Goal: Task Accomplishment & Management: Manage account settings

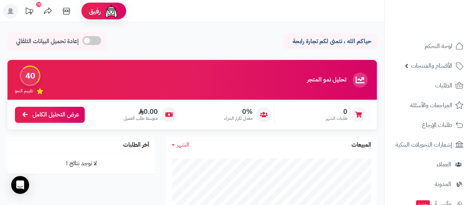
click at [40, 5] on div "10" at bounding box center [38, 4] width 5 height 5
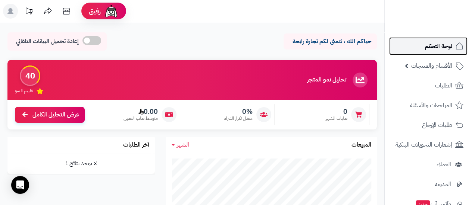
click at [438, 48] on span "لوحة التحكم" at bounding box center [438, 46] width 27 height 10
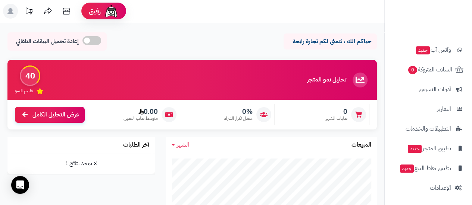
scroll to position [155, 0]
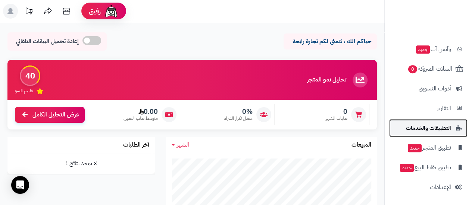
click at [444, 126] on span "التطبيقات والخدمات" at bounding box center [428, 128] width 45 height 10
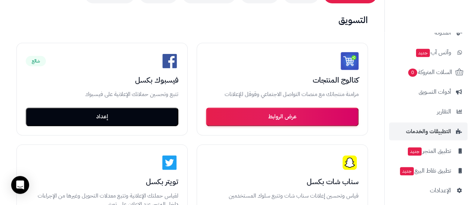
scroll to position [155, 0]
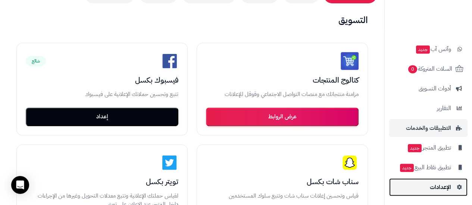
click at [441, 190] on span "الإعدادات" at bounding box center [440, 187] width 21 height 10
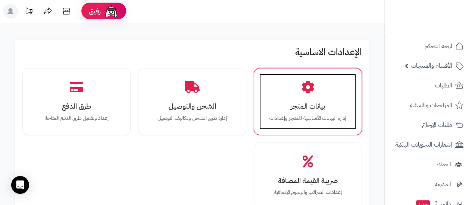
click at [319, 88] on div "بيانات المتجر إدارة البيانات الأساسية للمتجر وإعداداته" at bounding box center [307, 102] width 97 height 56
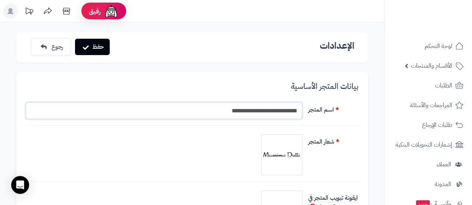
click at [224, 112] on input "**********" at bounding box center [164, 111] width 276 height 17
click at [276, 152] on img at bounding box center [281, 154] width 37 height 37
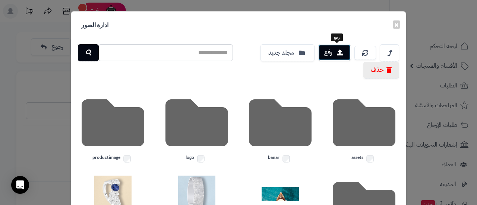
click at [343, 53] on icon "button" at bounding box center [340, 53] width 6 height 6
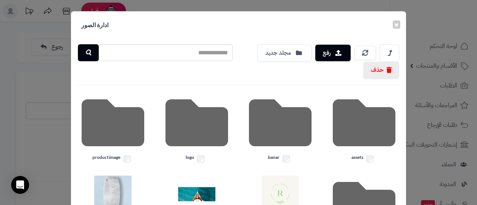
scroll to position [124, 0]
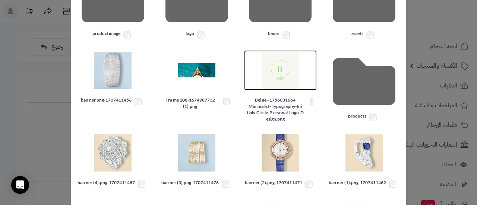
click at [287, 69] on img at bounding box center [280, 70] width 37 height 37
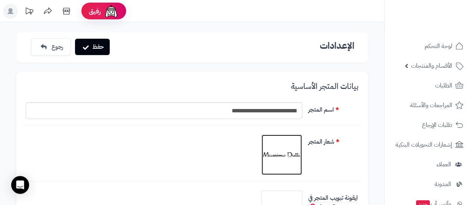
click at [289, 163] on img at bounding box center [281, 154] width 37 height 37
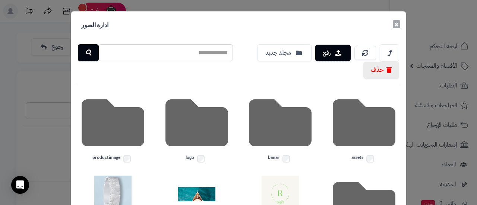
click at [399, 24] on button "×" at bounding box center [396, 24] width 7 height 8
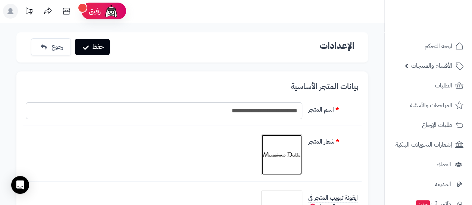
click at [286, 155] on img at bounding box center [281, 154] width 37 height 37
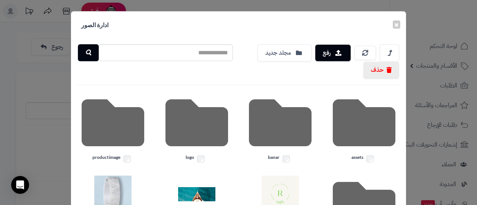
click at [96, 24] on h4 "ادارة الصور" at bounding box center [95, 25] width 36 height 16
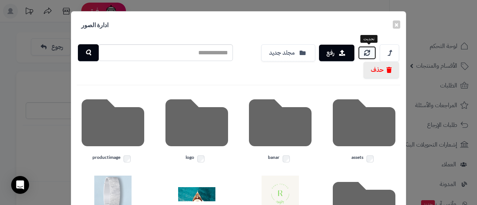
click at [370, 53] on icon at bounding box center [367, 53] width 6 height 6
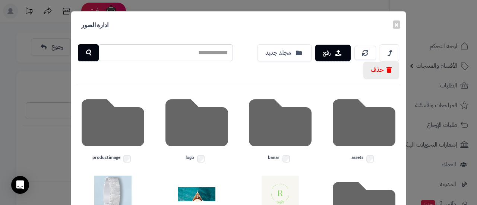
scroll to position [124, 0]
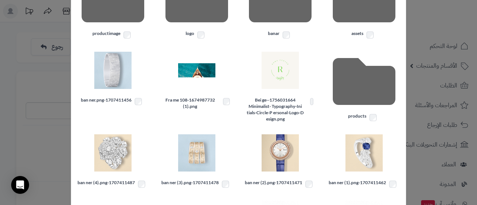
click at [279, 110] on label "1756031664-Bei ge-Minimalist- Typography-Ini tials-Circle-P ersonal-Logo-D esig…" at bounding box center [280, 110] width 73 height 26
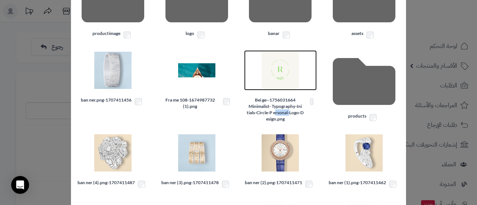
click at [283, 82] on img at bounding box center [280, 70] width 37 height 37
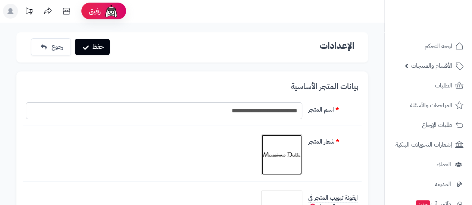
click at [291, 152] on img at bounding box center [281, 154] width 37 height 37
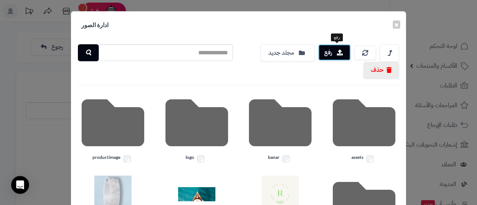
click at [332, 56] on button "رفع" at bounding box center [334, 52] width 32 height 16
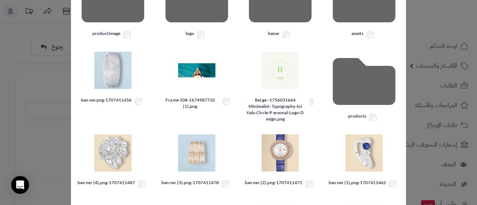
drag, startPoint x: 276, startPoint y: 75, endPoint x: 323, endPoint y: 62, distance: 49.0
click at [323, 62] on div "1756031664-Bei ge-Minimalist- Typography-Ini tials-Circle-P ersonal-Logo-D esig…" at bounding box center [281, 87] width 84 height 74
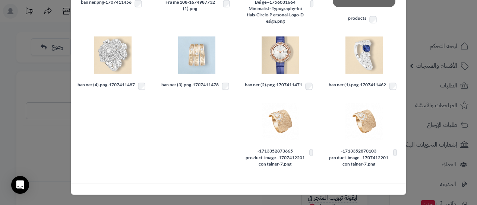
scroll to position [0, 0]
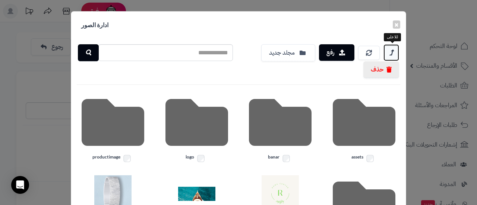
click at [392, 51] on link at bounding box center [392, 52] width 16 height 17
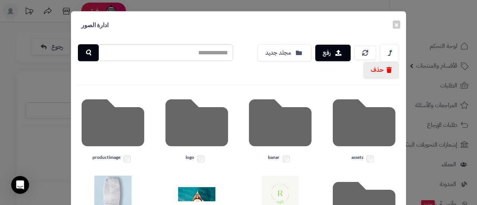
scroll to position [124, 0]
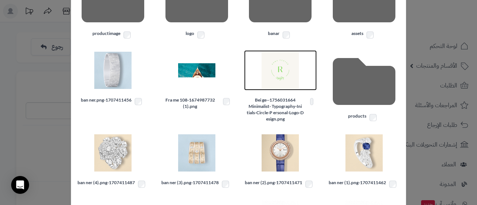
click at [283, 73] on img at bounding box center [280, 70] width 37 height 37
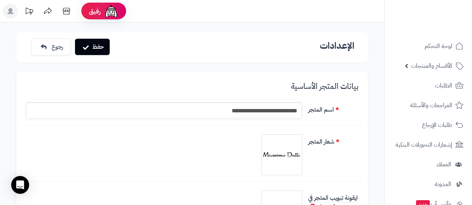
scroll to position [124, 0]
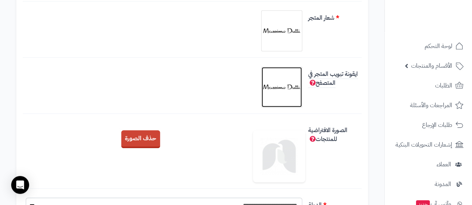
click at [293, 85] on img at bounding box center [281, 87] width 37 height 37
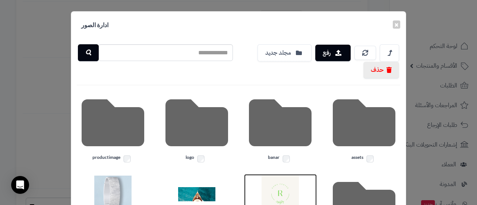
click at [274, 190] on img at bounding box center [280, 194] width 37 height 37
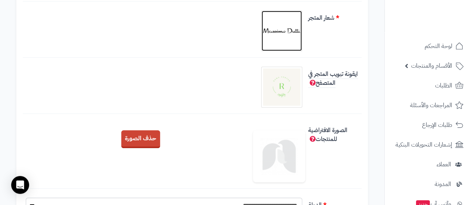
click at [268, 50] on link at bounding box center [281, 30] width 41 height 41
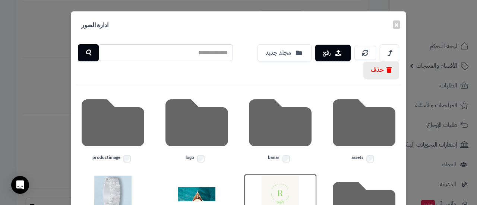
click at [265, 191] on img at bounding box center [280, 194] width 37 height 37
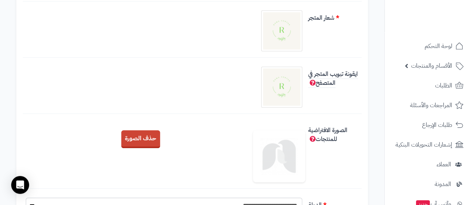
scroll to position [248, 0]
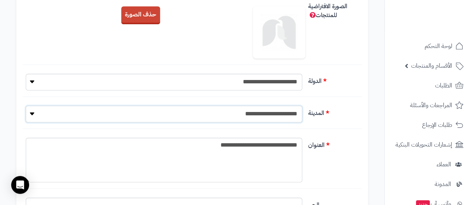
click at [233, 111] on select "**********" at bounding box center [164, 114] width 276 height 17
select select "***"
click at [26, 106] on select "**********" at bounding box center [164, 114] width 276 height 17
click at [275, 161] on textarea "**********" at bounding box center [164, 160] width 276 height 45
click at [216, 152] on textarea "**********" at bounding box center [164, 160] width 276 height 45
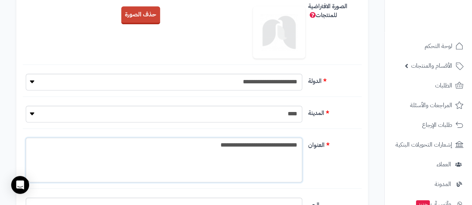
click at [234, 146] on textarea "**********" at bounding box center [164, 160] width 276 height 45
type textarea "**********"
click at [308, 148] on label "العنوان" at bounding box center [333, 144] width 56 height 12
click at [302, 148] on textarea "**********" at bounding box center [164, 160] width 276 height 45
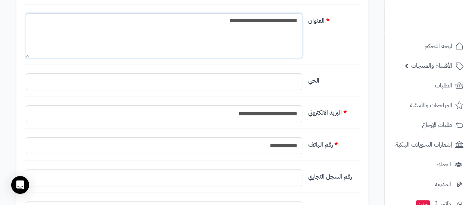
scroll to position [497, 0]
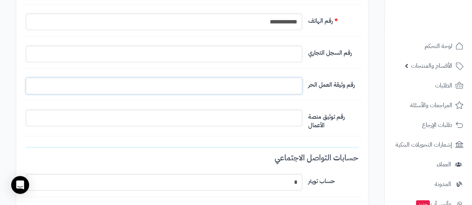
click at [266, 89] on input "التخطيط الافتراضي" at bounding box center [164, 86] width 276 height 17
type input "**********"
click at [304, 134] on div "**********" at bounding box center [191, 94] width 351 height 1036
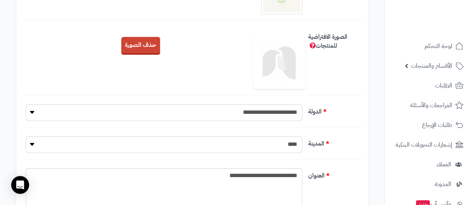
scroll to position [0, 0]
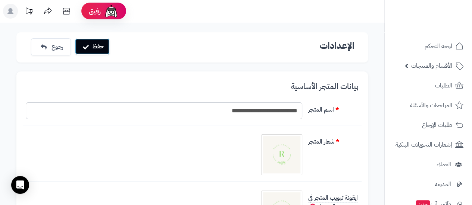
click at [96, 47] on button "حفظ" at bounding box center [92, 46] width 35 height 16
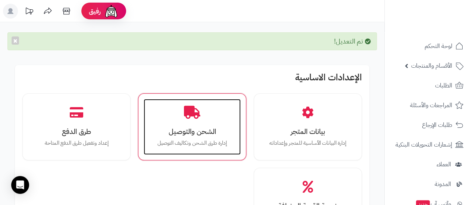
click at [194, 145] on p "إدارة طرق الشحن وتكاليف التوصيل" at bounding box center [192, 143] width 82 height 8
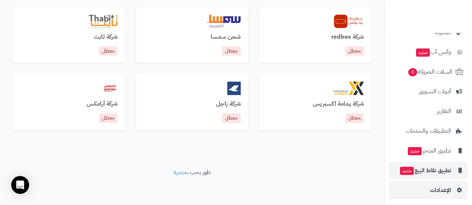
scroll to position [155, 0]
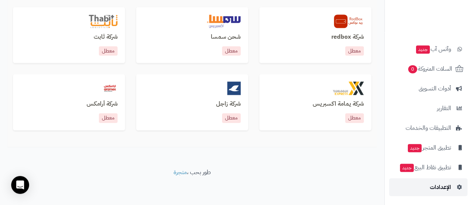
click at [433, 191] on span "الإعدادات" at bounding box center [440, 187] width 21 height 10
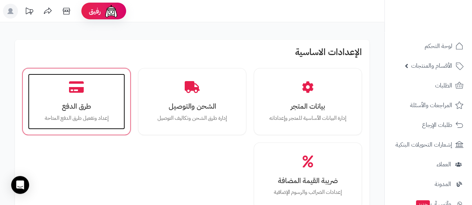
click at [77, 99] on div "طرق الدفع إعداد وتفعيل طرق الدفع المتاحة" at bounding box center [76, 102] width 97 height 56
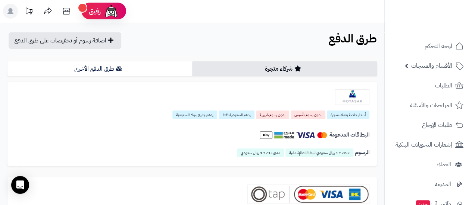
scroll to position [124, 0]
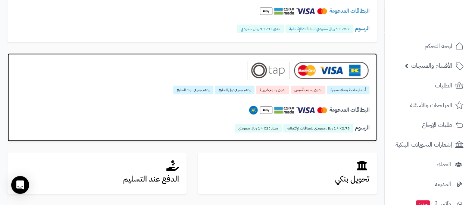
click at [195, 103] on div "البطاقات المدعومة" at bounding box center [192, 112] width 354 height 26
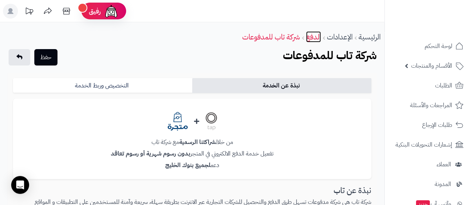
click at [310, 39] on link "الدفع" at bounding box center [313, 36] width 15 height 11
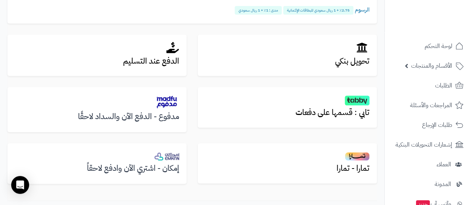
scroll to position [248, 0]
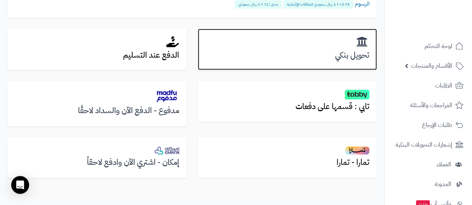
click at [362, 51] on h3 "تحويل بنكي" at bounding box center [287, 55] width 164 height 9
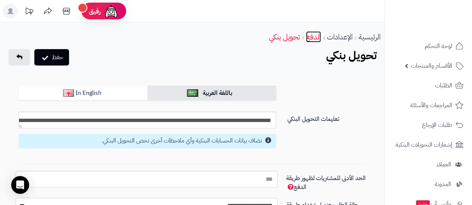
click at [312, 35] on link "الدفع" at bounding box center [313, 36] width 15 height 11
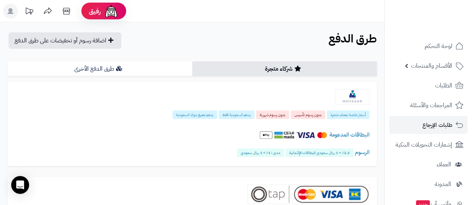
scroll to position [155, 0]
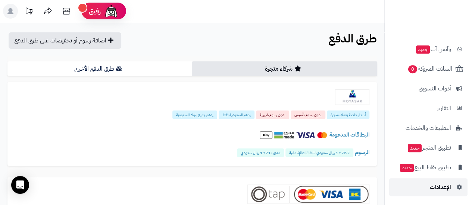
click at [442, 192] on link "الإعدادات" at bounding box center [428, 188] width 78 height 18
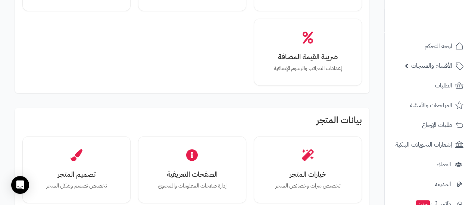
scroll to position [248, 0]
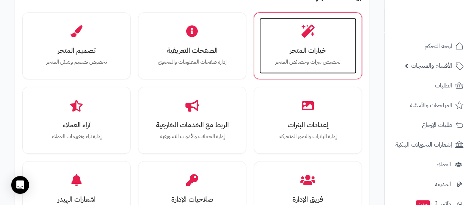
click at [315, 48] on h3 "خيارات المتجر" at bounding box center [308, 51] width 82 height 8
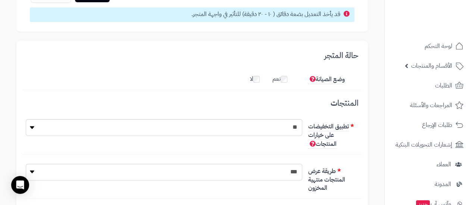
scroll to position [79, 0]
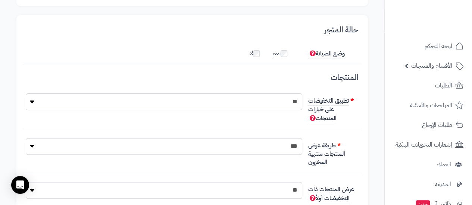
click at [266, 162] on div "**********" at bounding box center [192, 155] width 339 height 35
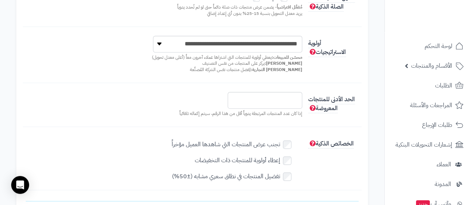
scroll to position [0, 0]
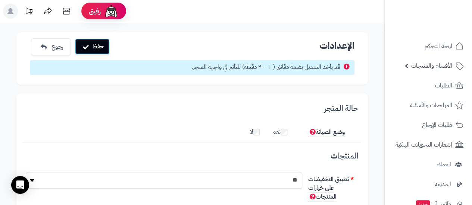
click at [89, 45] on button "حفظ" at bounding box center [92, 46] width 35 height 16
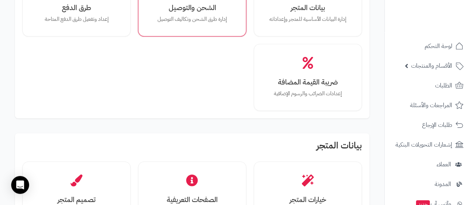
scroll to position [248, 0]
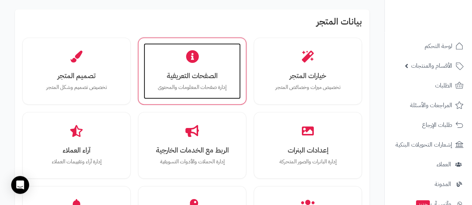
click at [190, 65] on div "الصفحات التعريفية إدارة صفحات المعلومات والمحتوى" at bounding box center [192, 71] width 97 height 56
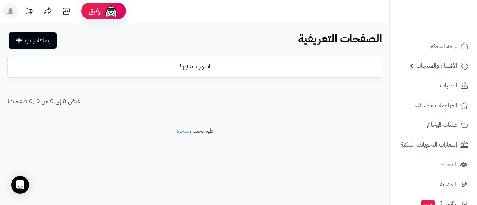
click at [207, 70] on td "لا توجد نتائج !" at bounding box center [195, 67] width 374 height 21
click at [40, 35] on link "إضافة جديد" at bounding box center [33, 40] width 48 height 16
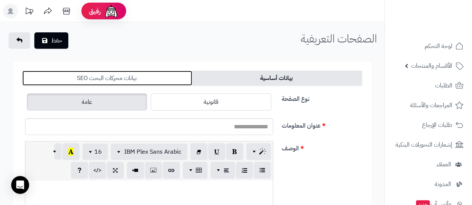
click at [130, 79] on link "بيانات محركات البحث SEO" at bounding box center [107, 78] width 170 height 15
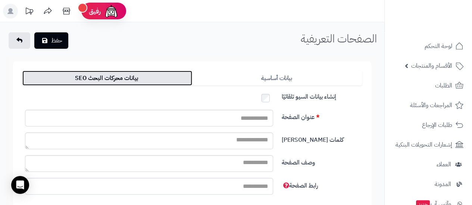
click at [116, 77] on link "بيانات محركات البحث SEO" at bounding box center [107, 78] width 170 height 15
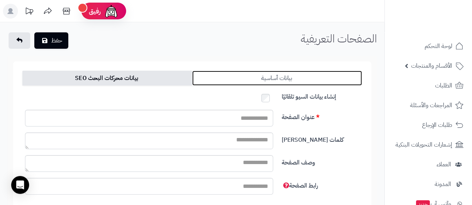
click at [282, 78] on link "بيانات أساسية" at bounding box center [277, 78] width 170 height 15
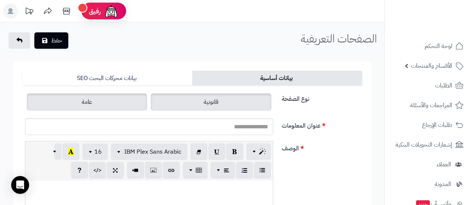
click at [218, 108] on label "قانونية" at bounding box center [211, 102] width 120 height 17
click at [119, 106] on label "عامة" at bounding box center [87, 102] width 120 height 17
click at [190, 102] on label "قانونية" at bounding box center [211, 102] width 120 height 17
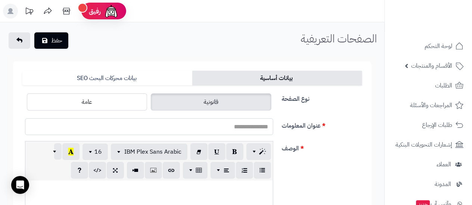
click at [262, 132] on input "عنوان المعلومات" at bounding box center [149, 127] width 248 height 17
click at [16, 40] on link at bounding box center [20, 40] width 22 height 16
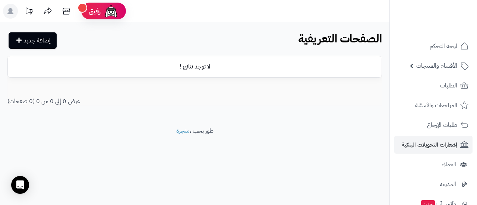
scroll to position [155, 0]
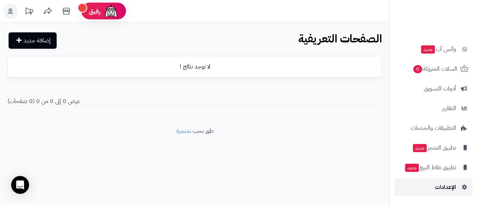
click at [441, 184] on span "الإعدادات" at bounding box center [445, 187] width 21 height 10
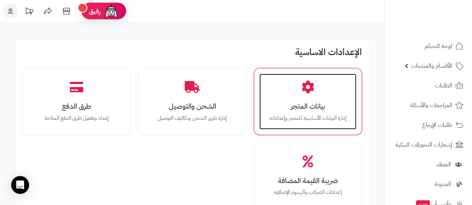
click at [301, 110] on h3 "بيانات المتجر" at bounding box center [308, 107] width 82 height 8
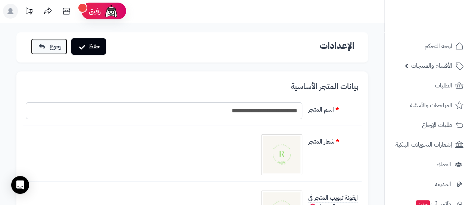
click at [38, 50] on link "رجوع" at bounding box center [49, 46] width 36 height 16
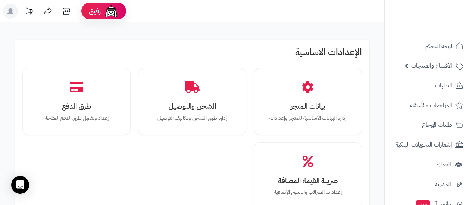
click at [107, 158] on div "بيانات المتجر إدارة البيانات الأساسية للمتجر وإعداداته الشحن والتوصيل إدارة طرق…" at bounding box center [191, 138] width 339 height 141
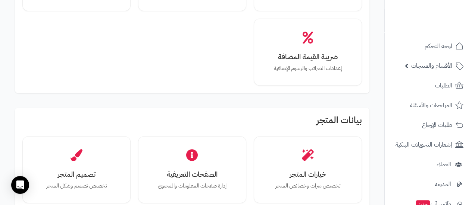
scroll to position [248, 0]
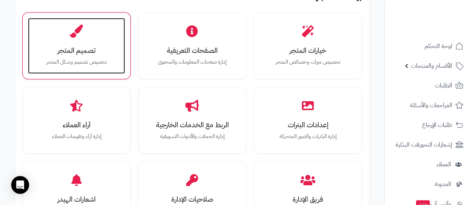
click at [79, 51] on h3 "تصميم المتجر" at bounding box center [76, 51] width 82 height 8
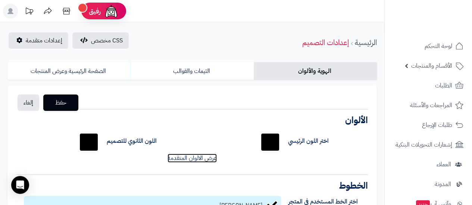
click at [201, 161] on link "عرض الالوان المتقدمة" at bounding box center [191, 158] width 49 height 9
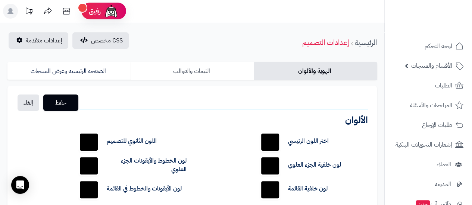
click at [200, 73] on link "الثيمات والقوالب" at bounding box center [191, 71] width 123 height 18
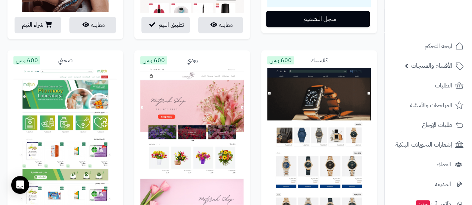
scroll to position [124, 0]
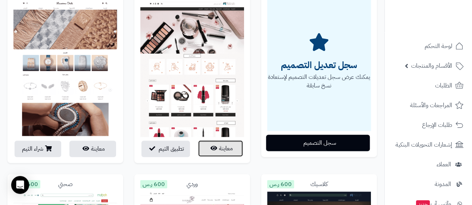
click at [226, 149] on button "معاينة" at bounding box center [220, 149] width 45 height 16
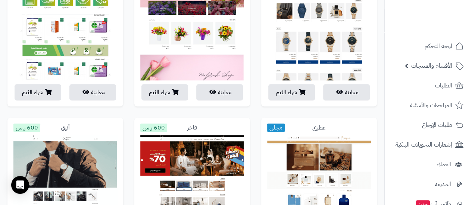
scroll to position [497, 0]
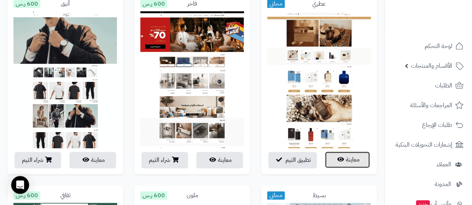
click at [342, 161] on icon "button" at bounding box center [340, 160] width 7 height 6
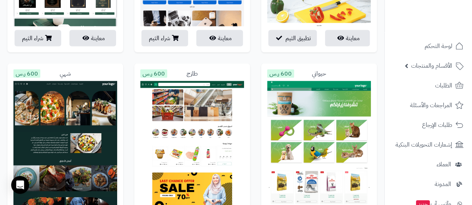
scroll to position [687, 0]
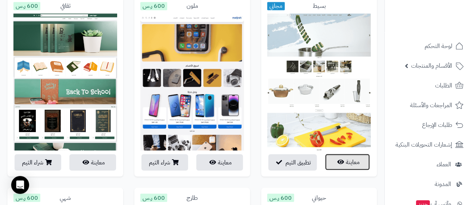
click at [336, 164] on button "معاينة" at bounding box center [347, 162] width 45 height 16
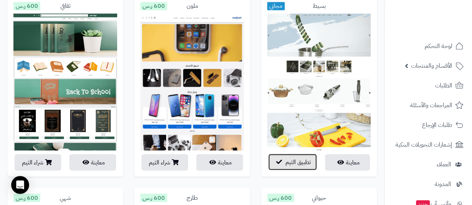
click at [301, 162] on span "تطبيق الثيم" at bounding box center [297, 162] width 25 height 9
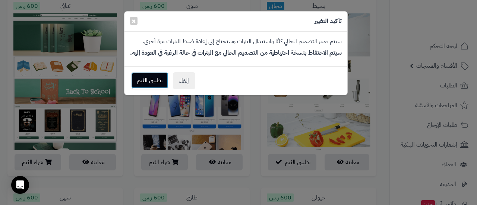
click at [150, 73] on button "تطبيق الثيم" at bounding box center [149, 80] width 37 height 16
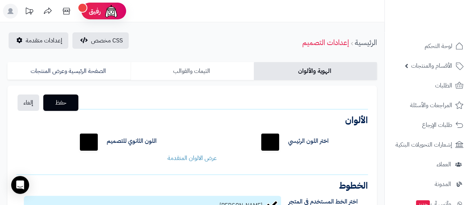
click at [198, 69] on link "الثيمات والقوالب" at bounding box center [191, 71] width 123 height 18
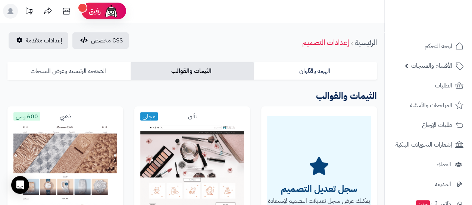
click at [84, 75] on link "الصفحة الرئيسية وعرض المنتجات" at bounding box center [68, 71] width 123 height 18
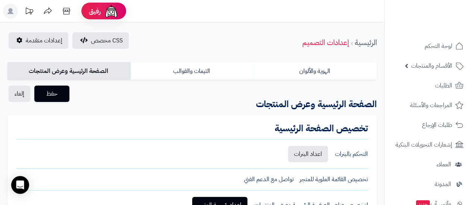
scroll to position [124, 0]
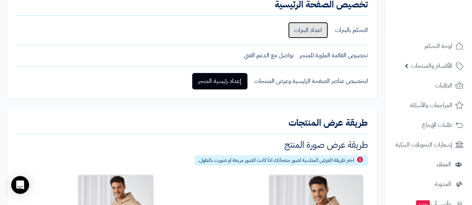
click at [315, 32] on link "اعداد البنرات" at bounding box center [308, 30] width 40 height 16
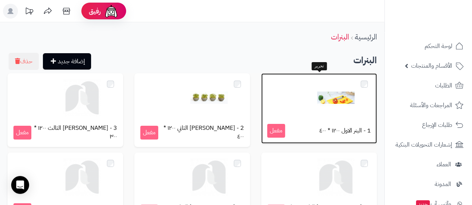
click at [343, 96] on img at bounding box center [335, 97] width 37 height 37
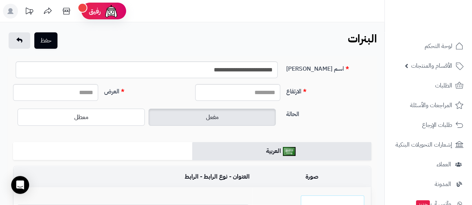
scroll to position [124, 0]
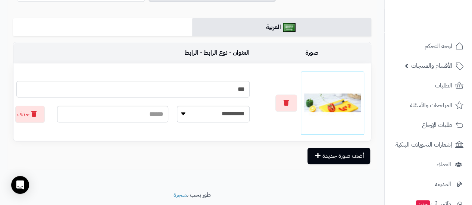
click at [333, 106] on img at bounding box center [332, 103] width 57 height 57
click at [284, 101] on icon "button" at bounding box center [285, 103] width 5 height 6
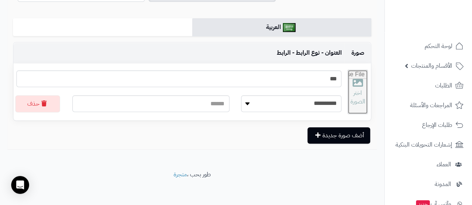
click at [354, 90] on input "file" at bounding box center [357, 92] width 20 height 44
type input "**********"
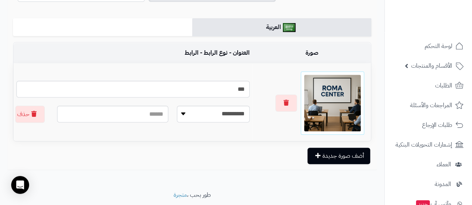
scroll to position [0, 0]
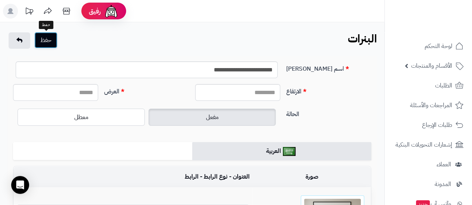
click at [44, 47] on button "حفظ" at bounding box center [45, 40] width 23 height 16
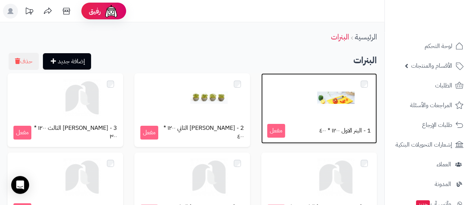
click at [330, 105] on img at bounding box center [335, 97] width 37 height 37
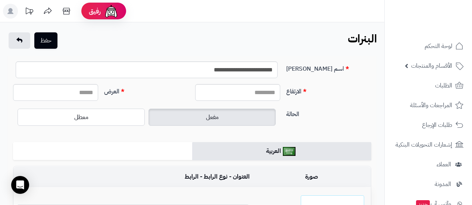
scroll to position [124, 0]
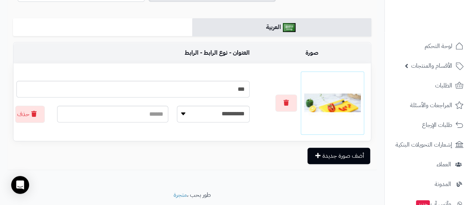
click at [317, 103] on img at bounding box center [332, 103] width 57 height 57
click at [349, 155] on button "أضف صورة جديدة" at bounding box center [338, 156] width 63 height 16
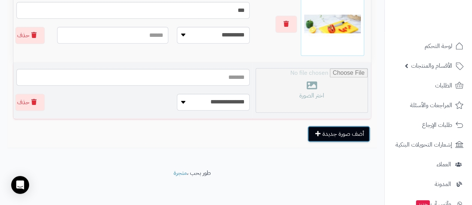
scroll to position [204, 0]
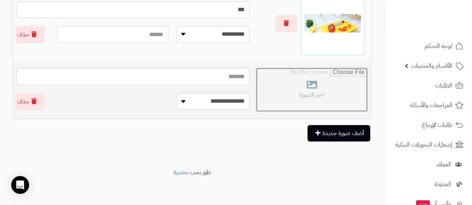
click at [309, 99] on input "file" at bounding box center [311, 90] width 111 height 44
type input "**********"
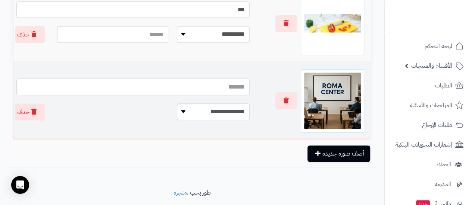
click at [233, 85] on input "text" at bounding box center [132, 87] width 233 height 17
type input "***"
click at [223, 108] on select "**********" at bounding box center [213, 112] width 73 height 17
select select
click at [184, 104] on select "**********" at bounding box center [213, 112] width 73 height 17
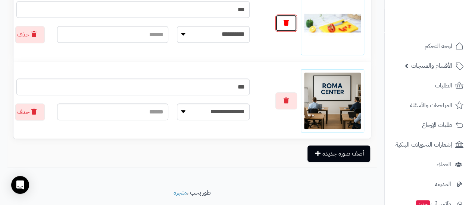
click at [290, 28] on button "button" at bounding box center [286, 23] width 22 height 17
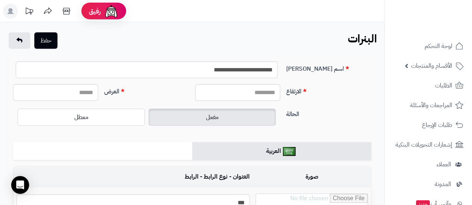
scroll to position [124, 0]
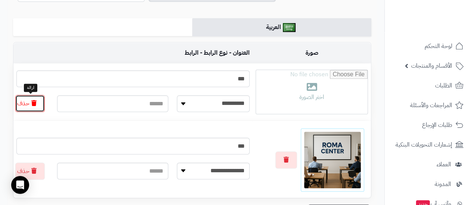
click at [32, 106] on icon "button" at bounding box center [33, 103] width 5 height 6
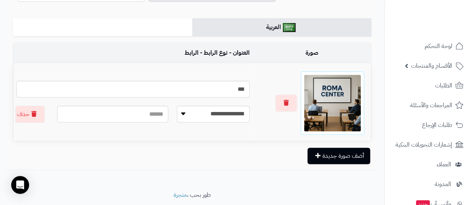
scroll to position [0, 0]
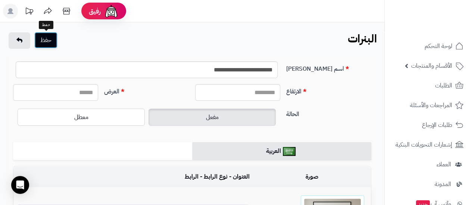
click at [45, 44] on button "حفظ" at bounding box center [45, 40] width 23 height 16
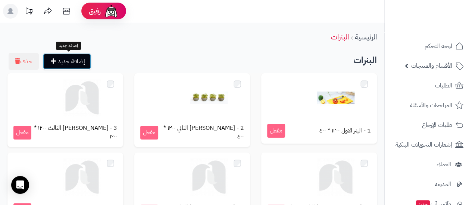
click at [75, 60] on link "إضافة جديد" at bounding box center [67, 61] width 48 height 16
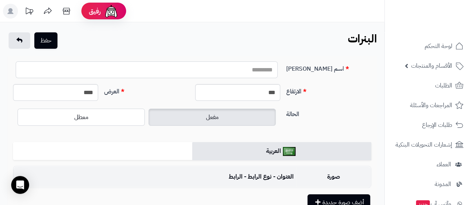
click at [249, 76] on input "اسم [PERSON_NAME]" at bounding box center [147, 70] width 262 height 17
type input "**********"
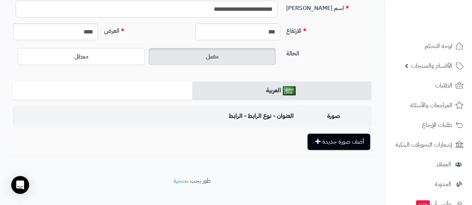
scroll to position [69, 0]
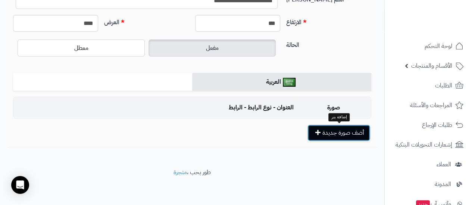
click at [347, 131] on button "أضف صورة جديدة" at bounding box center [338, 133] width 63 height 16
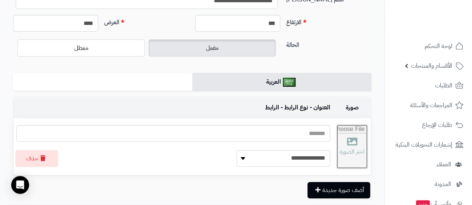
click at [349, 148] on input "file" at bounding box center [351, 147] width 31 height 44
type input "**********"
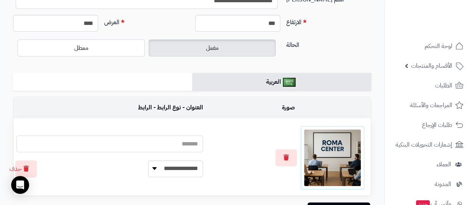
click at [167, 147] on input "text" at bounding box center [109, 144] width 186 height 17
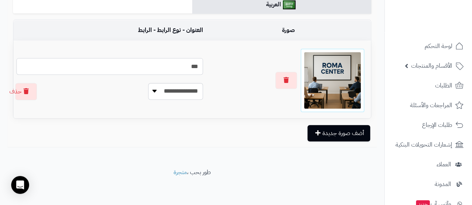
scroll to position [0, 0]
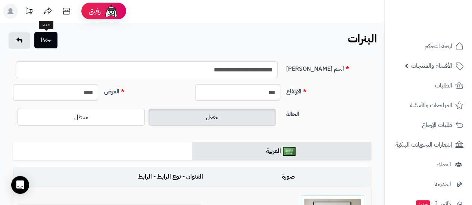
type input "***"
click at [43, 44] on button "حفظ" at bounding box center [45, 40] width 23 height 16
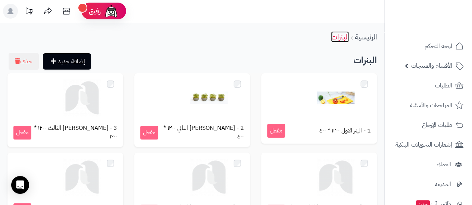
click at [341, 38] on link "البنرات" at bounding box center [340, 36] width 18 height 11
click at [362, 36] on link "الرئيسية" at bounding box center [366, 36] width 22 height 11
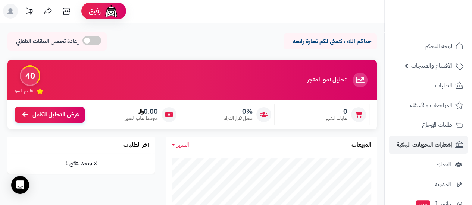
scroll to position [155, 0]
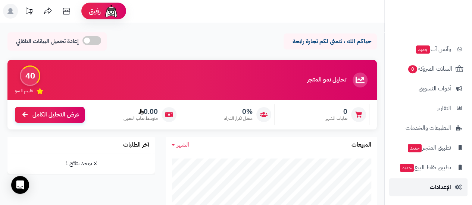
click at [435, 186] on span "الإعدادات" at bounding box center [440, 187] width 21 height 10
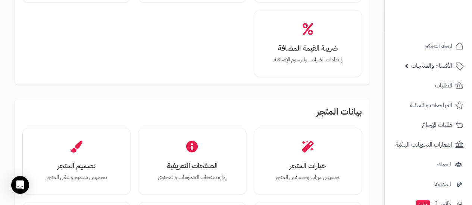
scroll to position [248, 0]
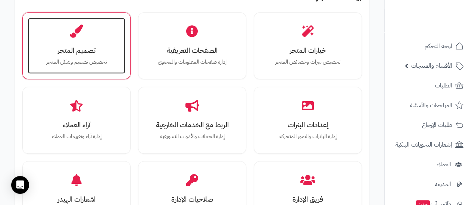
click at [72, 47] on h3 "تصميم المتجر" at bounding box center [76, 51] width 82 height 8
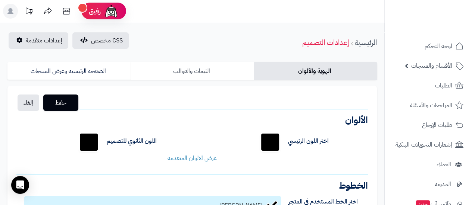
click at [198, 72] on link "الثيمات والقوالب" at bounding box center [191, 71] width 123 height 18
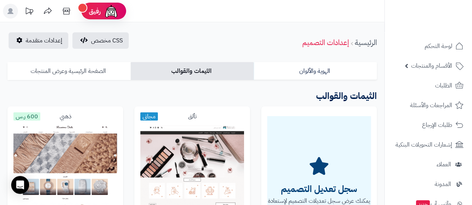
click at [59, 69] on link "الصفحة الرئيسية وعرض المنتجات" at bounding box center [68, 71] width 123 height 18
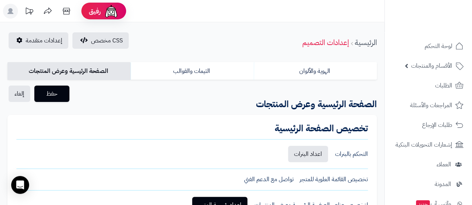
scroll to position [124, 0]
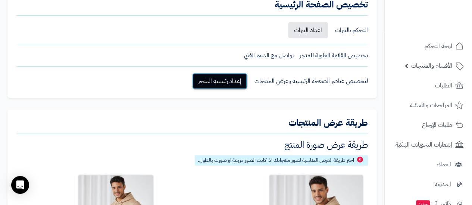
click at [228, 81] on link "إعداد رئيسية المتجر" at bounding box center [219, 81] width 55 height 16
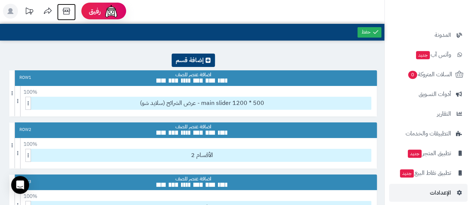
scroll to position [155, 0]
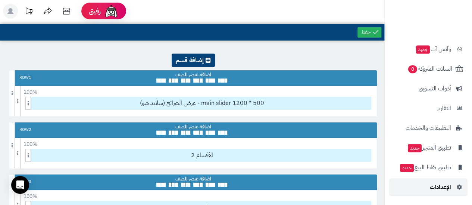
click at [440, 187] on span "الإعدادات" at bounding box center [440, 187] width 21 height 10
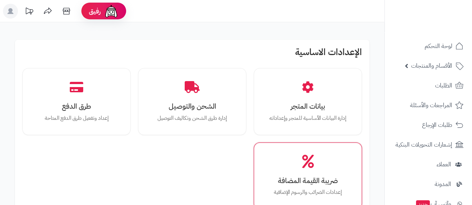
scroll to position [248, 0]
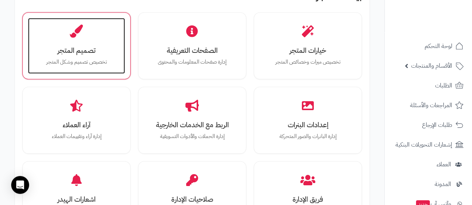
click at [85, 62] on p "تخصيص تصميم وشكل المتجر" at bounding box center [76, 62] width 82 height 8
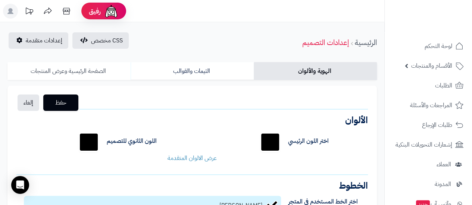
click at [101, 76] on link "الصفحة الرئيسية وعرض المنتجات" at bounding box center [68, 71] width 123 height 18
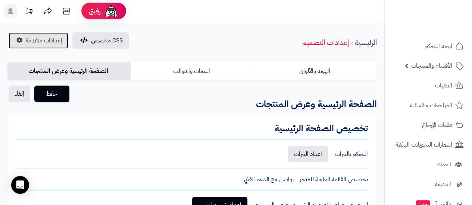
click at [24, 43] on link "إعدادات متقدمة" at bounding box center [39, 40] width 60 height 16
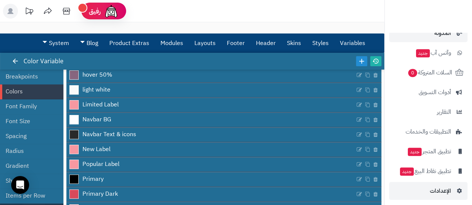
scroll to position [155, 0]
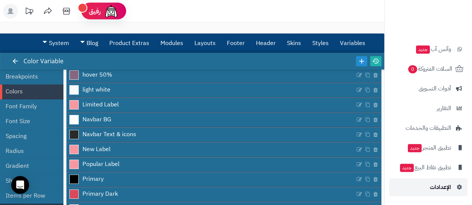
click at [444, 188] on span "الإعدادات" at bounding box center [440, 187] width 21 height 10
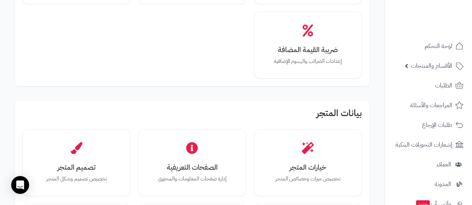
scroll to position [248, 0]
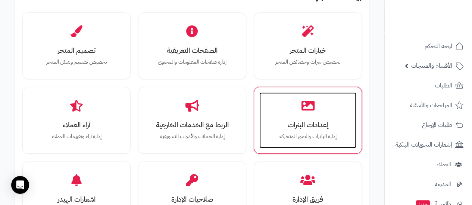
click at [292, 108] on div "إعدادات البنرات إدارة البانرات والصور المتحركة" at bounding box center [307, 120] width 97 height 56
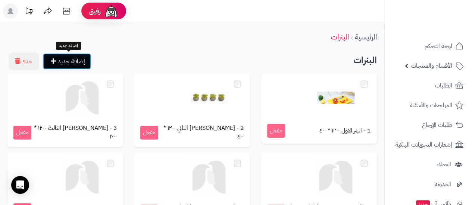
click at [66, 62] on link "إضافة جديد" at bounding box center [67, 61] width 48 height 16
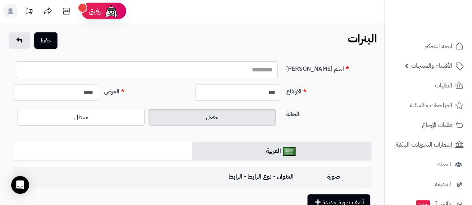
click at [214, 69] on input "اسم البنر" at bounding box center [147, 70] width 262 height 17
type input "**********"
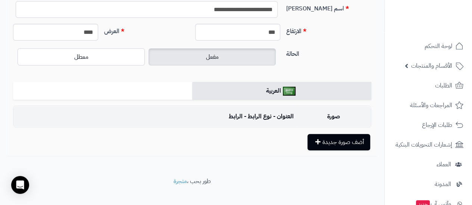
scroll to position [69, 0]
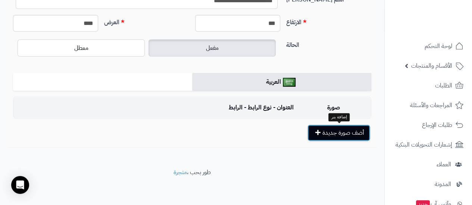
click at [332, 127] on button "أضف صورة جديدة" at bounding box center [338, 133] width 63 height 16
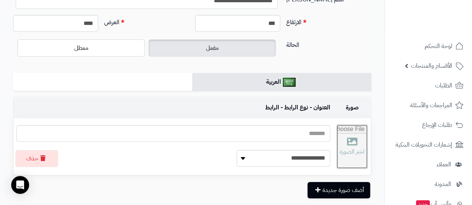
click at [344, 160] on input "file" at bounding box center [351, 147] width 31 height 44
type input "**********"
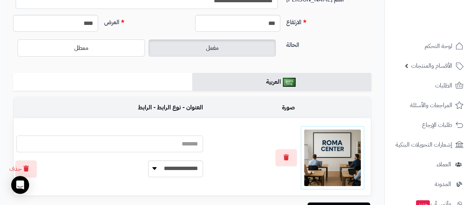
click at [183, 150] on input "text" at bounding box center [109, 144] width 186 height 17
type input "***"
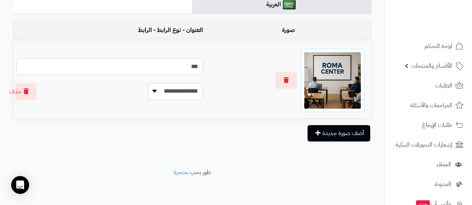
scroll to position [0, 0]
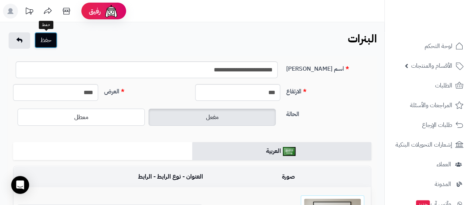
click at [48, 44] on button "حفظ" at bounding box center [45, 40] width 23 height 16
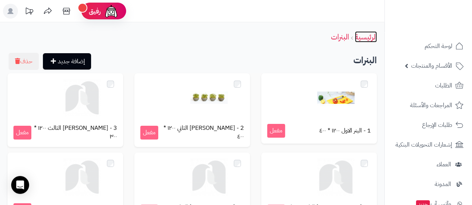
click at [364, 37] on link "الرئيسية" at bounding box center [366, 36] width 22 height 11
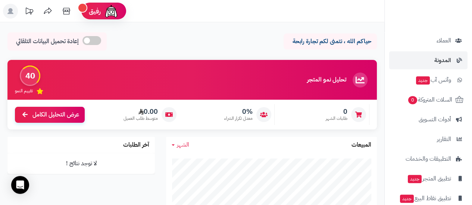
scroll to position [155, 0]
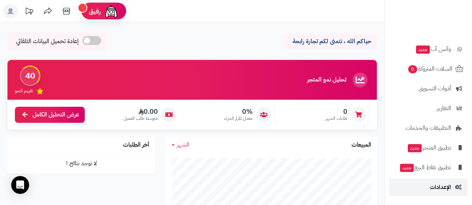
click at [438, 194] on link "الإعدادات" at bounding box center [428, 188] width 78 height 18
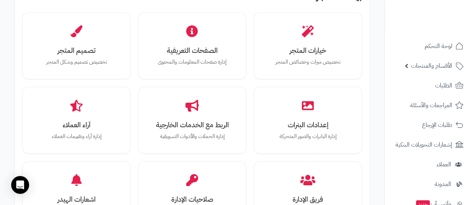
scroll to position [373, 0]
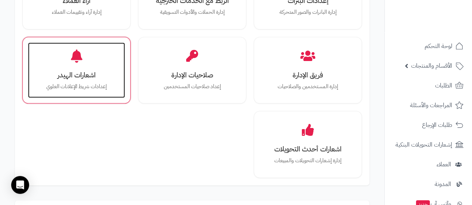
click at [70, 63] on div "اشعارات الهيدر إعدادات شريط الإعلانات العلوي" at bounding box center [76, 71] width 97 height 56
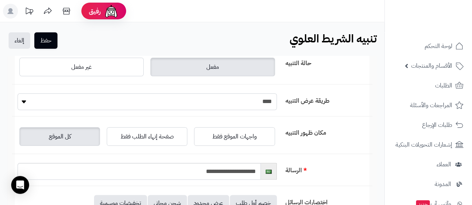
click at [228, 104] on select "**** *****" at bounding box center [147, 102] width 259 height 17
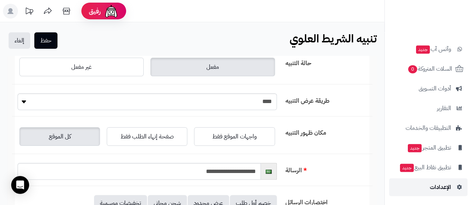
click at [447, 186] on span "الإعدادات" at bounding box center [440, 187] width 21 height 10
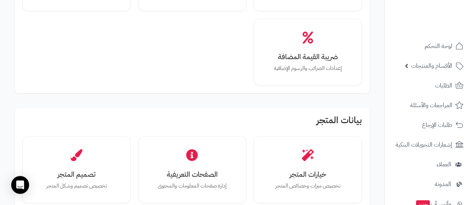
scroll to position [248, 0]
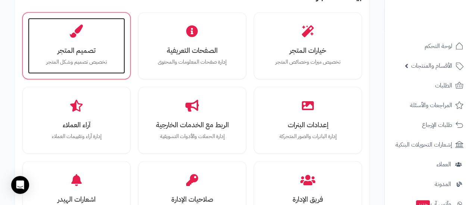
click at [72, 44] on div "تصميم المتجر تخصيص تصميم وشكل المتجر" at bounding box center [76, 46] width 97 height 56
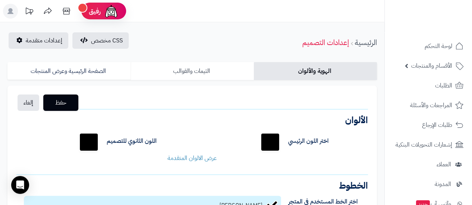
click at [206, 67] on link "الثيمات والقوالب" at bounding box center [191, 71] width 123 height 18
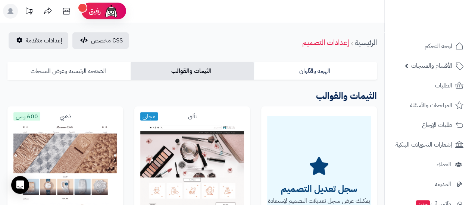
click at [41, 74] on link "الصفحة الرئيسية وعرض المنتجات" at bounding box center [68, 71] width 123 height 18
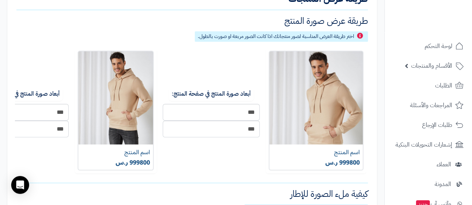
scroll to position [124, 0]
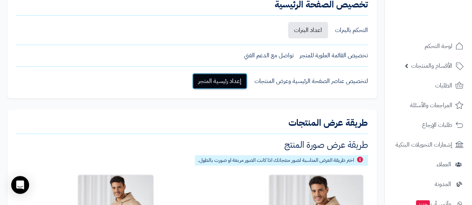
click at [227, 81] on link "إعداد رئيسية المتجر" at bounding box center [219, 81] width 55 height 16
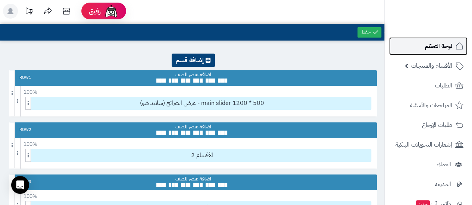
click at [448, 45] on span "لوحة التحكم" at bounding box center [438, 46] width 27 height 10
